Goal: Information Seeking & Learning: Find contact information

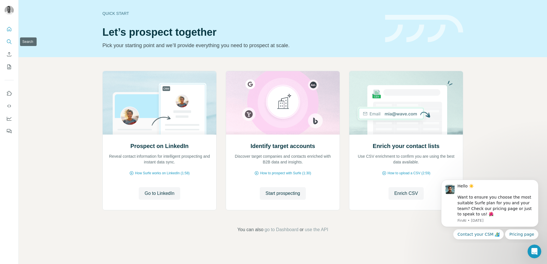
click at [9, 39] on icon "Search" at bounding box center [9, 42] width 6 height 6
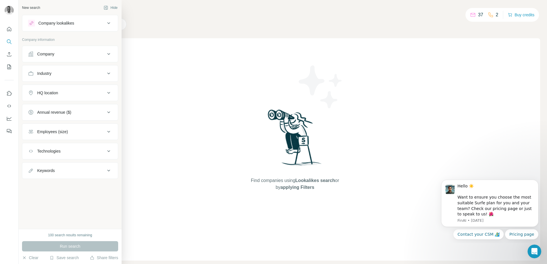
click at [57, 54] on div "Company" at bounding box center [66, 54] width 77 height 6
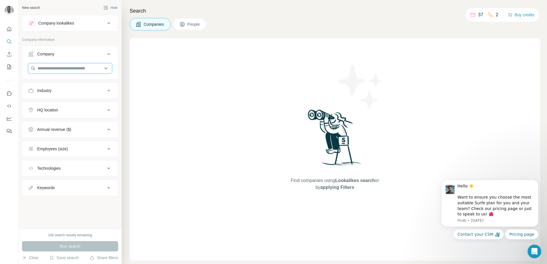
click at [55, 67] on input "text" at bounding box center [70, 68] width 84 height 10
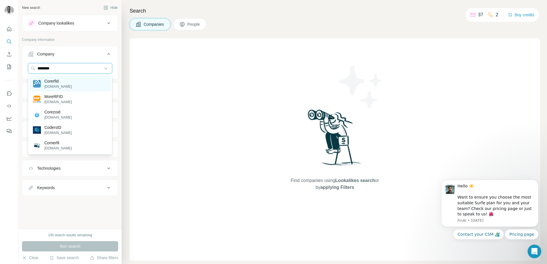
type input "********"
click at [76, 84] on div "Corerfid [DOMAIN_NAME]" at bounding box center [69, 83] width 81 height 15
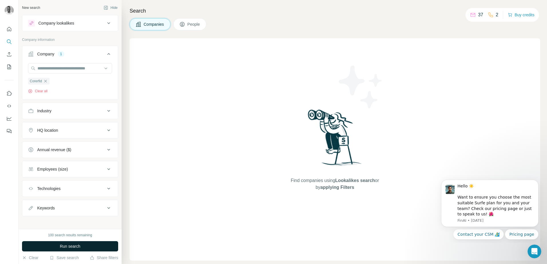
click at [87, 249] on button "Run search" at bounding box center [70, 246] width 96 height 10
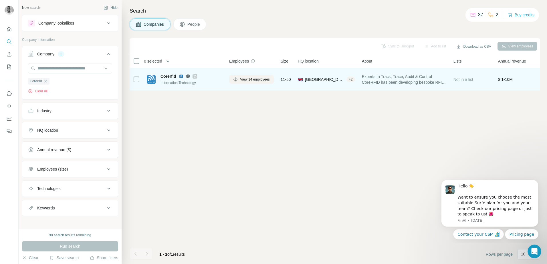
click at [166, 75] on span "Corerfid" at bounding box center [167, 76] width 15 height 6
click at [244, 77] on span "View 14 employees" at bounding box center [255, 79] width 30 height 5
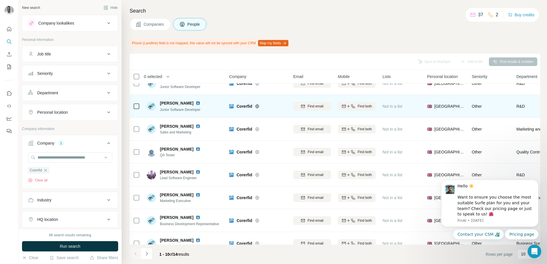
scroll to position [70, 0]
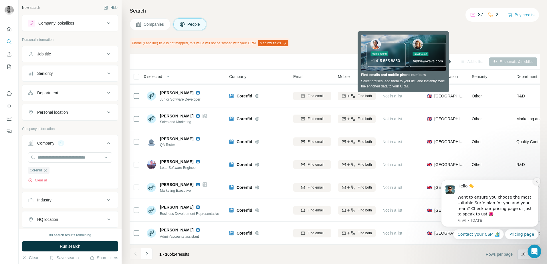
click at [536, 180] on icon "Dismiss notification" at bounding box center [536, 181] width 3 height 3
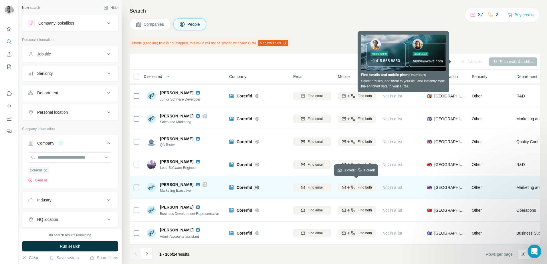
click at [361, 185] on span "Find both" at bounding box center [364, 187] width 14 height 5
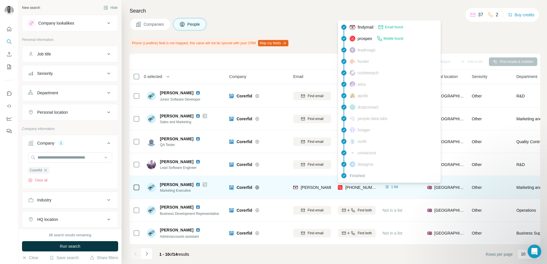
click at [369, 185] on span "[PHONE_NUMBER]" at bounding box center [363, 187] width 36 height 5
drag, startPoint x: 369, startPoint y: 186, endPoint x: 358, endPoint y: 193, distance: 13.6
click at [354, 199] on td "Find both" at bounding box center [356, 210] width 45 height 23
click at [369, 187] on span "[PHONE_NUMBER]" at bounding box center [360, 188] width 31 height 6
click at [369, 186] on span "[PHONE_NUMBER]" at bounding box center [363, 187] width 36 height 5
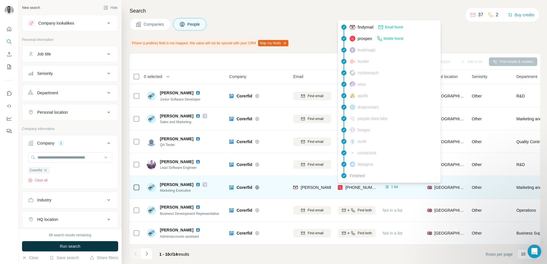
click at [361, 185] on span "[PHONE_NUMBER]" at bounding box center [363, 187] width 36 height 5
copy tr "[PHONE_NUMBER]"
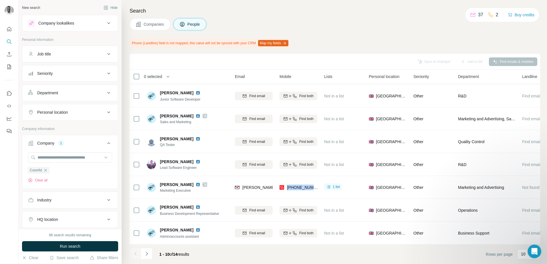
scroll to position [70, 42]
